Goal: Find specific page/section: Find specific page/section

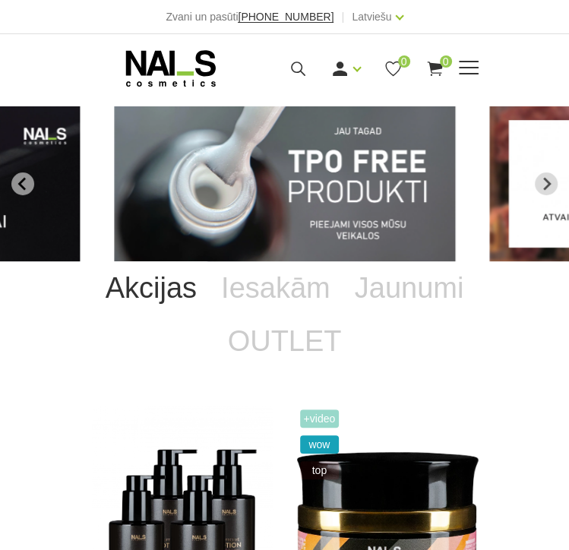
click at [459, 68] on span at bounding box center [469, 68] width 20 height 2
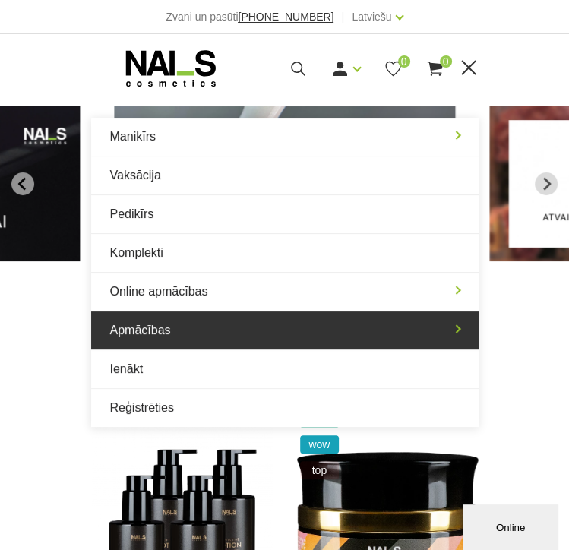
click at [138, 321] on link "Apmācības" at bounding box center [285, 331] width 388 height 38
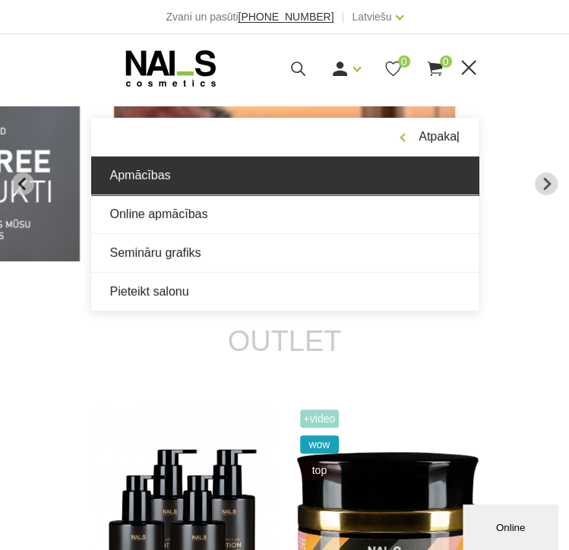
click at [164, 182] on link "Apmācības" at bounding box center [285, 176] width 388 height 38
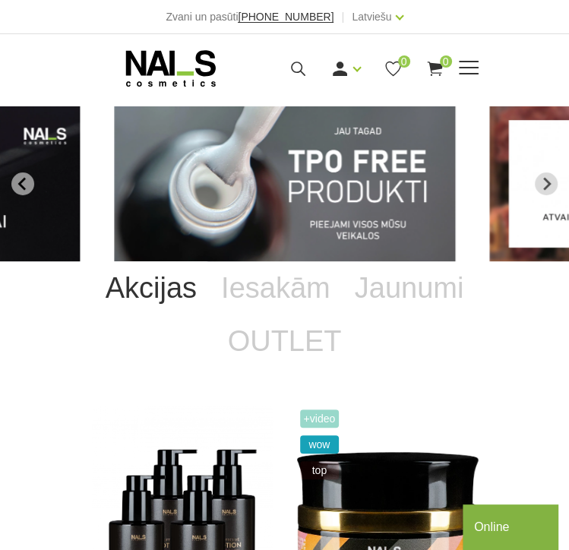
click at [472, 65] on span at bounding box center [469, 68] width 20 height 15
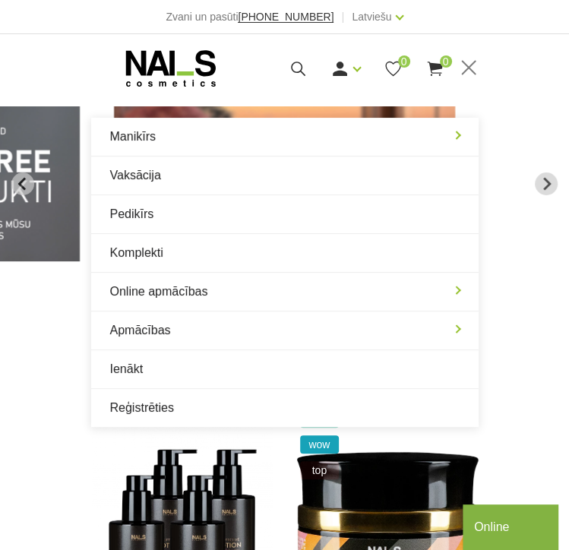
click at [59, 111] on div "NAILS cosmetics - slideshow banner" at bounding box center [284, 183] width 569 height 155
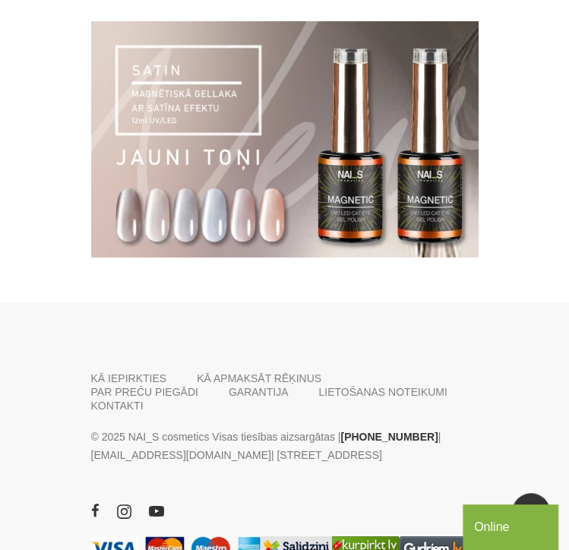
scroll to position [2431, 0]
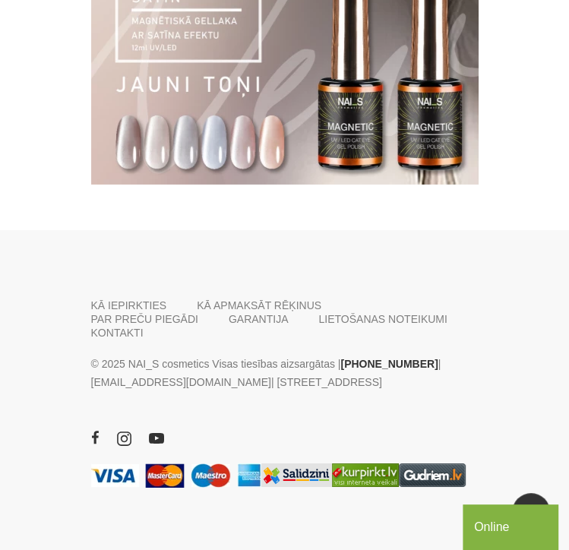
drag, startPoint x: 214, startPoint y: 373, endPoint x: 312, endPoint y: 371, distance: 97.3
click at [312, 371] on p "© 2025 NAI_S cosmetics Visas tiesības aizsargātas | [PHONE_NUMBER] | [EMAIL_ADD…" at bounding box center [285, 373] width 388 height 36
copy p "E.Birznieka Upīša 20a"
